Goal: Information Seeking & Learning: Learn about a topic

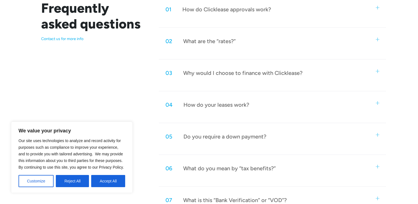
scroll to position [332, 0]
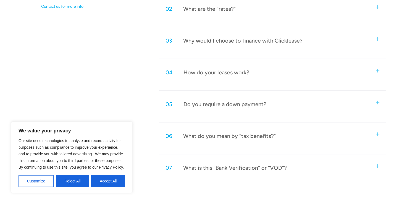
click at [259, 68] on div "04 How do your leases work?" at bounding box center [272, 72] width 227 height 18
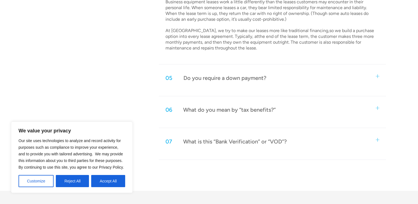
scroll to position [470, 0]
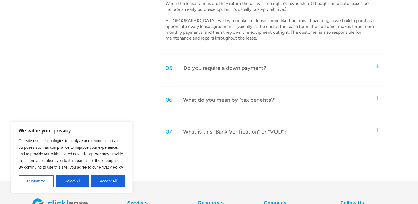
click at [275, 101] on div "06 What do you mean by “tax benefits?”" at bounding box center [272, 100] width 227 height 18
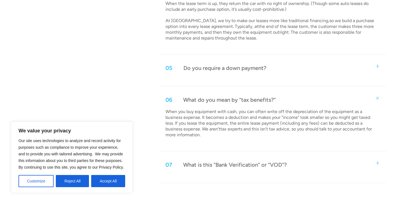
click at [275, 101] on div "06 What do you mean by “tax benefits?”" at bounding box center [272, 100] width 227 height 18
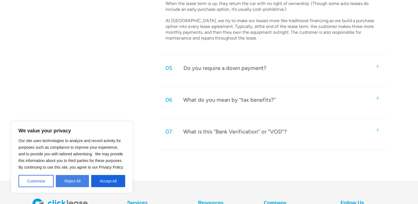
click at [77, 183] on button "Reject All" at bounding box center [72, 181] width 33 height 12
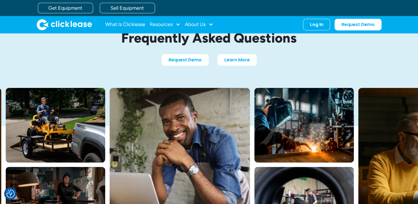
scroll to position [0, 0]
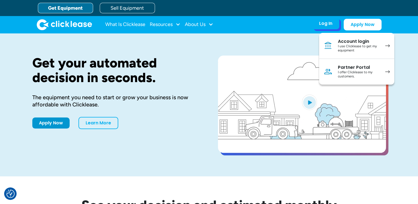
click at [359, 50] on div "I use Clicklease to get my equipment" at bounding box center [359, 48] width 42 height 9
